Goal: Task Accomplishment & Management: Complete application form

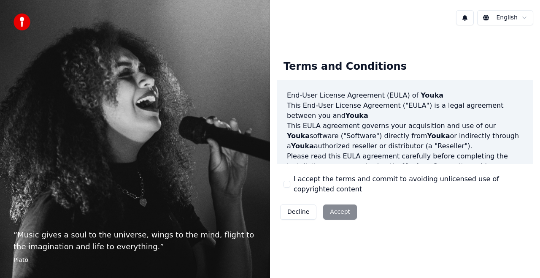
click at [284, 183] on button "I accept the terms and commit to avoiding unlicensed use of copyrighted content" at bounding box center [286, 184] width 7 height 7
click at [332, 208] on button "Accept" at bounding box center [340, 211] width 34 height 15
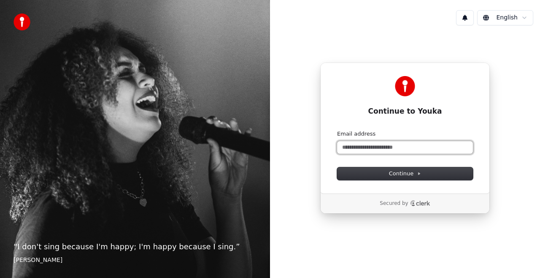
click at [395, 150] on input "Email address" at bounding box center [405, 147] width 136 height 13
type input "*"
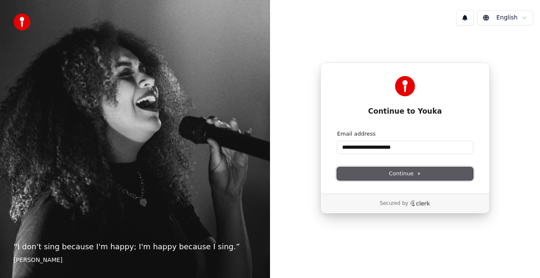
click at [399, 178] on button "Continue" at bounding box center [405, 173] width 136 height 13
type input "**********"
